Goal: Use online tool/utility: Utilize a website feature to perform a specific function

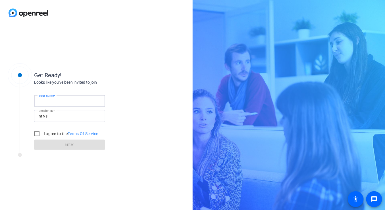
click at [84, 103] on input "Your name" at bounding box center [70, 101] width 62 height 7
type input "[PERSON_NAME]"
click at [38, 133] on input "I agree to the Terms Of Service" at bounding box center [36, 133] width 11 height 11
checkbox input "true"
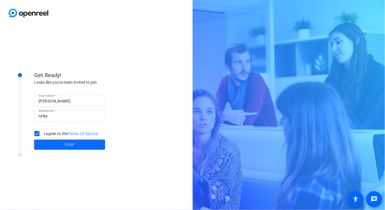
click at [65, 143] on span "Enter" at bounding box center [69, 145] width 9 height 6
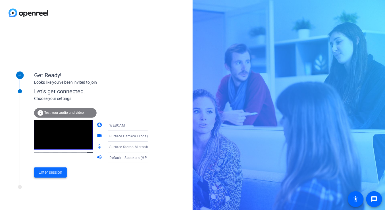
click at [49, 175] on span "Enter session" at bounding box center [51, 173] width 24 height 6
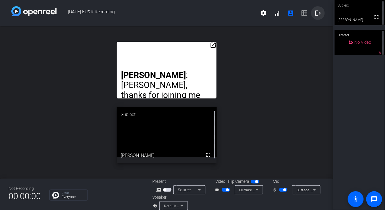
click at [316, 14] on mat-icon "logout" at bounding box center [318, 13] width 7 height 7
